Goal: Information Seeking & Learning: Learn about a topic

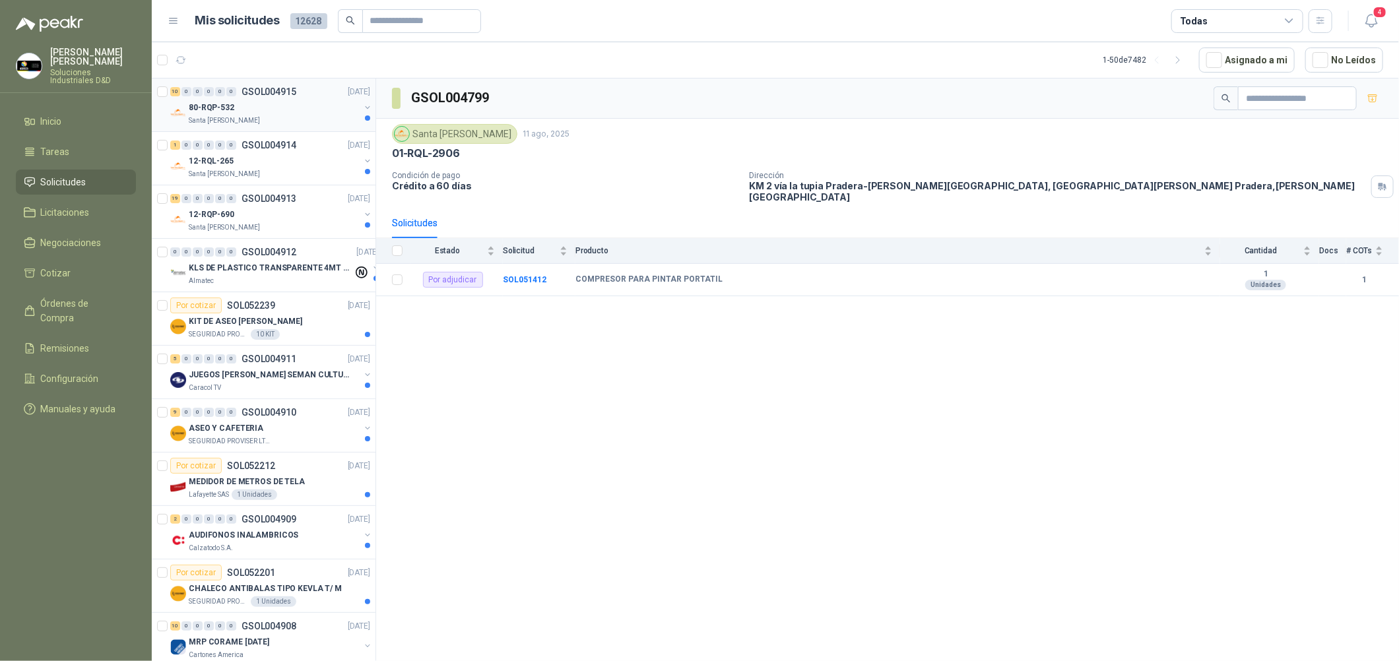
click at [293, 103] on div "80-RQP-532" at bounding box center [274, 108] width 171 height 16
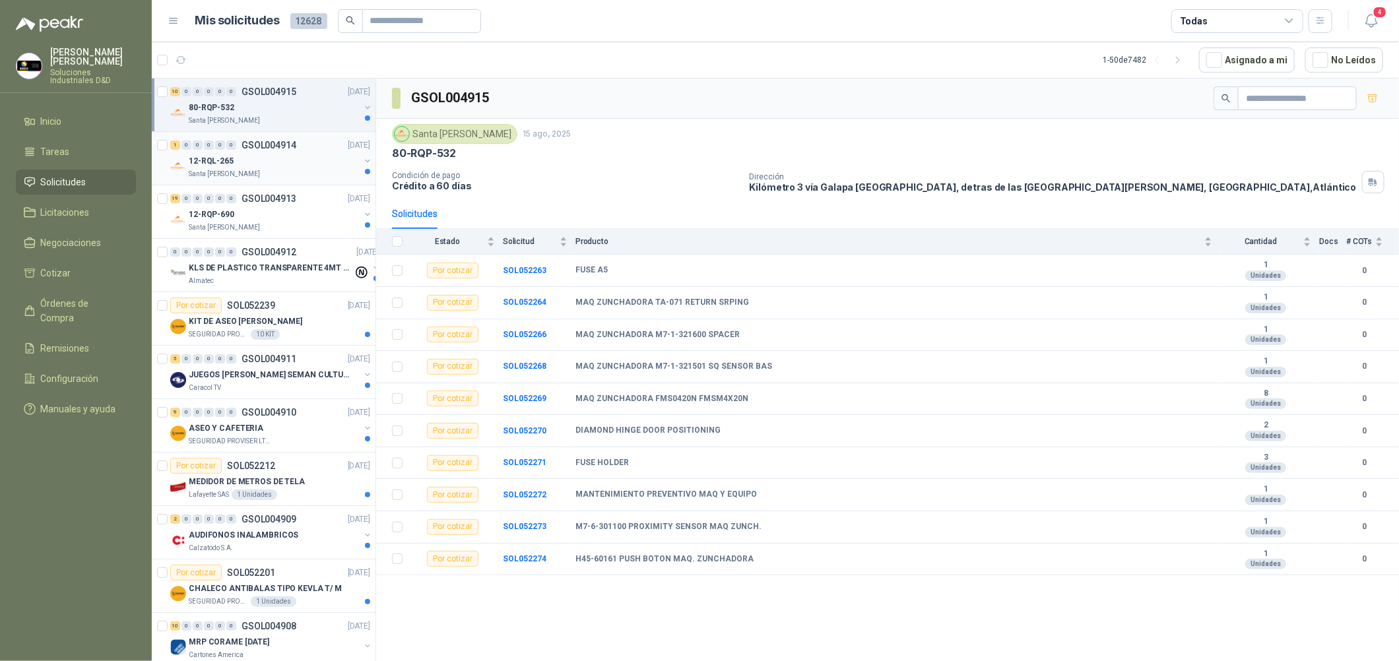
click at [291, 157] on div "12-RQL-265" at bounding box center [274, 161] width 171 height 16
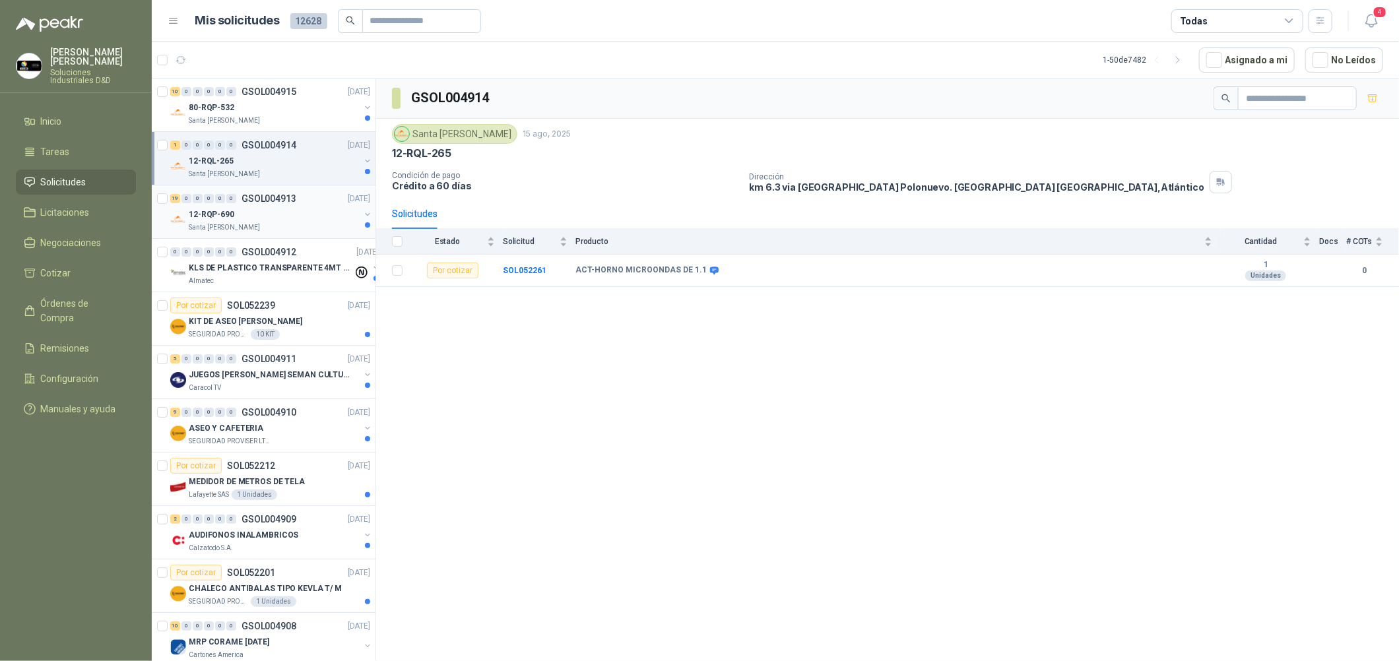
click at [318, 218] on div "12-RQP-690" at bounding box center [274, 215] width 171 height 16
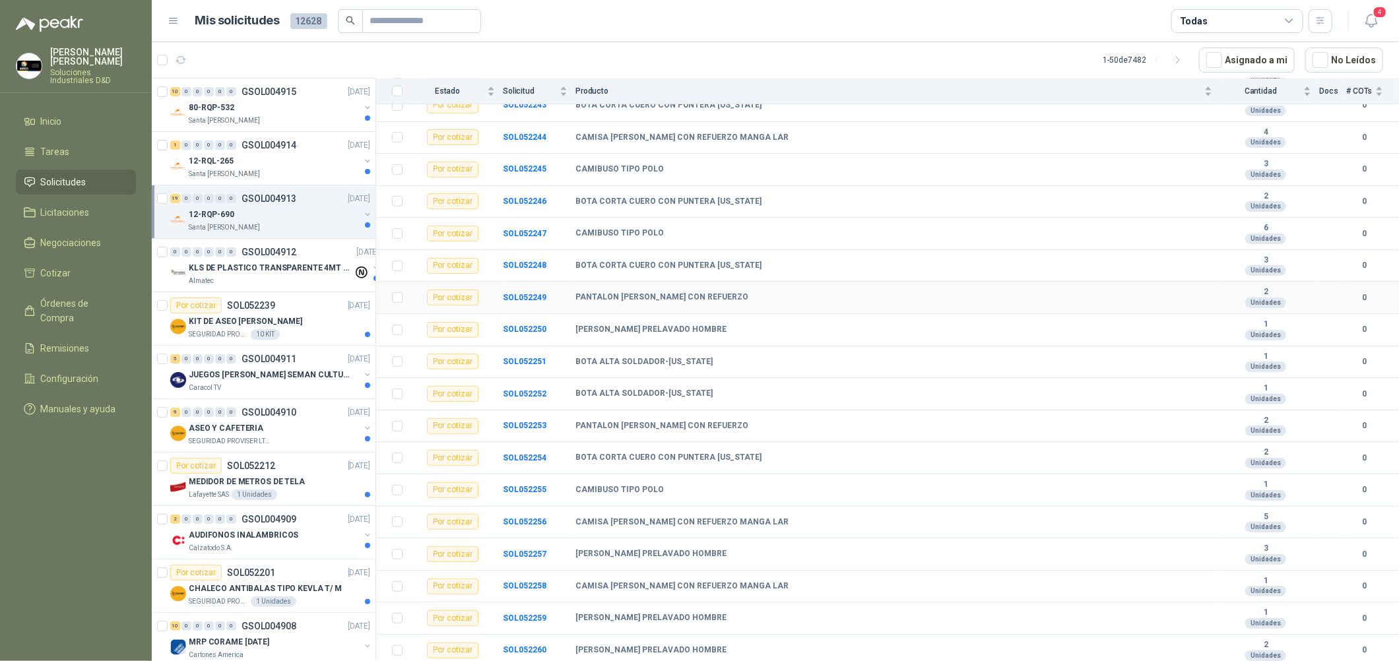
scroll to position [205, 0]
click at [273, 276] on div "Almatec" at bounding box center [271, 281] width 164 height 11
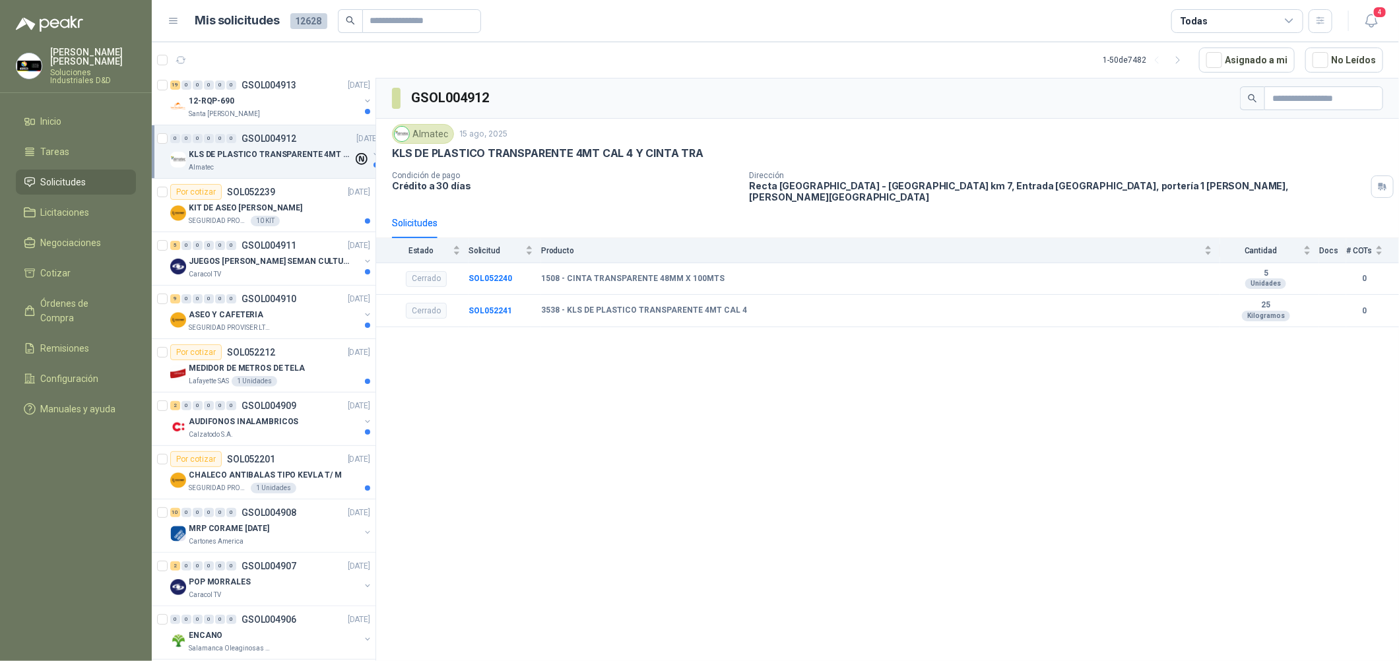
scroll to position [197, 0]
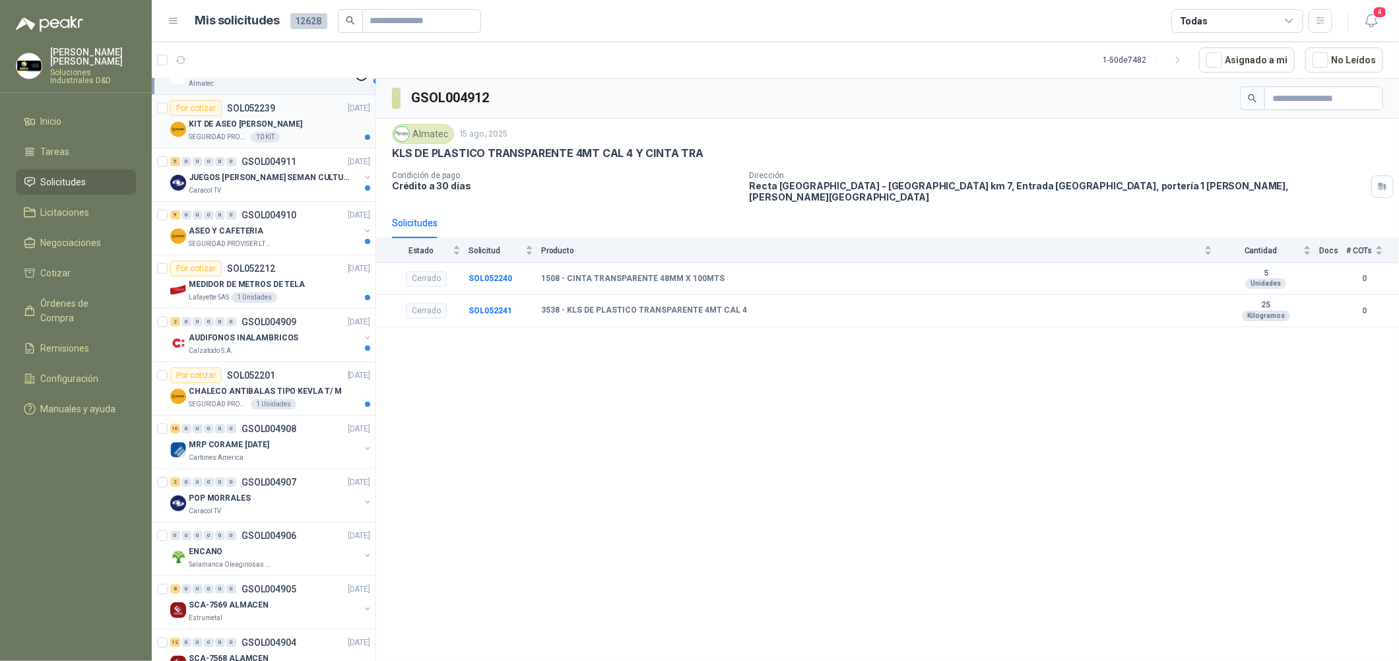
click at [292, 139] on div "SEGURIDAD PROVISER LTDA 10 KIT" at bounding box center [280, 137] width 182 height 11
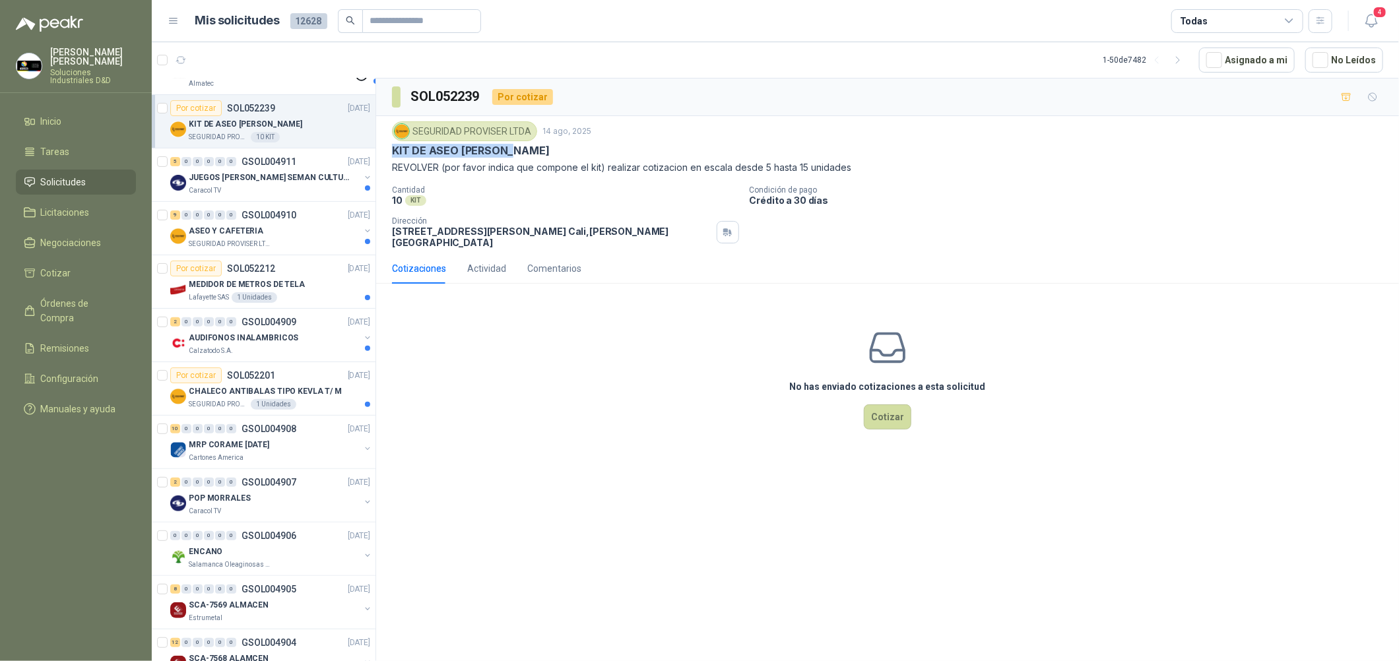
drag, startPoint x: 521, startPoint y: 149, endPoint x: 390, endPoint y: 153, distance: 130.8
click at [390, 153] on div "SEGURIDAD PROVISER LTDA [DATE] KIT DE ASEO [PERSON_NAME] REVOLVER (por favor in…" at bounding box center [887, 184] width 1023 height 137
copy p "KIT DE ASEO [PERSON_NAME]"
